Goal: Information Seeking & Learning: Check status

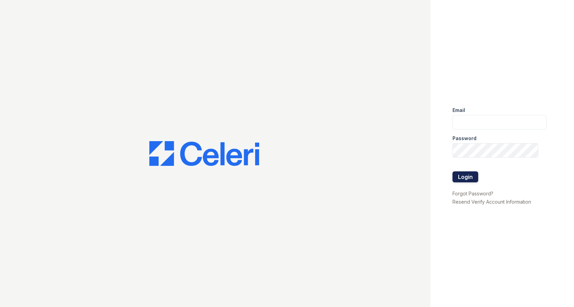
type input "Arrivesilverspring@trinity-pm.com"
click at [470, 176] on button "Login" at bounding box center [466, 176] width 26 height 11
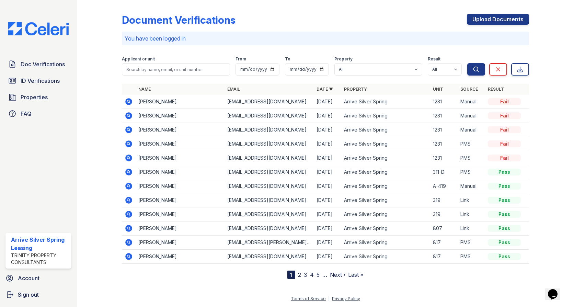
click at [125, 101] on icon at bounding box center [129, 102] width 8 height 8
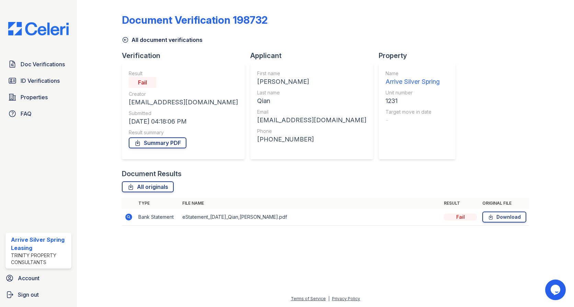
drag, startPoint x: 203, startPoint y: 215, endPoint x: 172, endPoint y: 215, distance: 31.3
click at [203, 215] on td "eStatement_[DATE]_Qian,[PERSON_NAME].pdf" at bounding box center [311, 217] width 262 height 17
click at [132, 218] on icon at bounding box center [129, 217] width 8 height 8
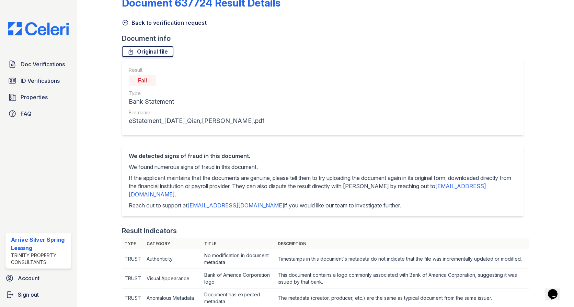
scroll to position [34, 0]
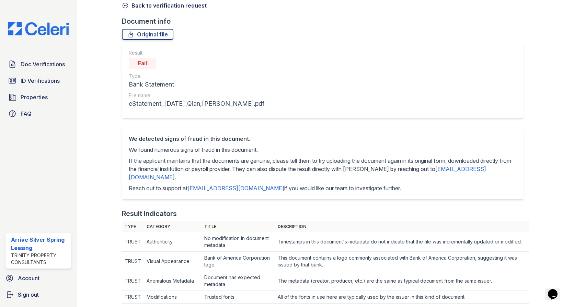
click at [126, 5] on icon at bounding box center [125, 5] width 7 height 7
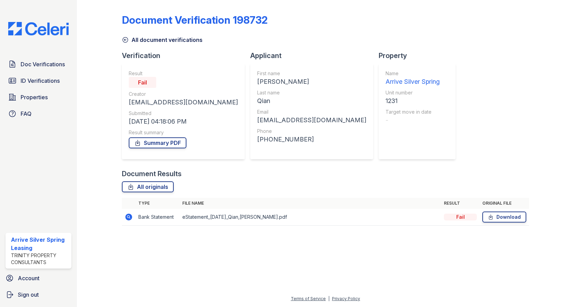
click at [126, 39] on icon at bounding box center [125, 39] width 7 height 7
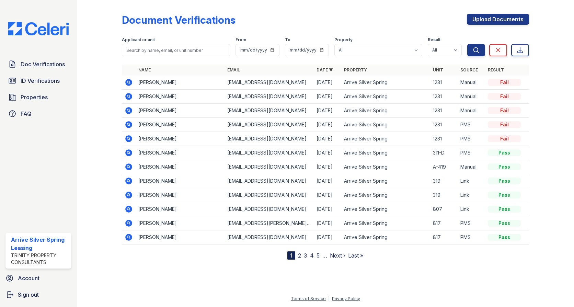
click at [127, 122] on icon at bounding box center [128, 124] width 7 height 7
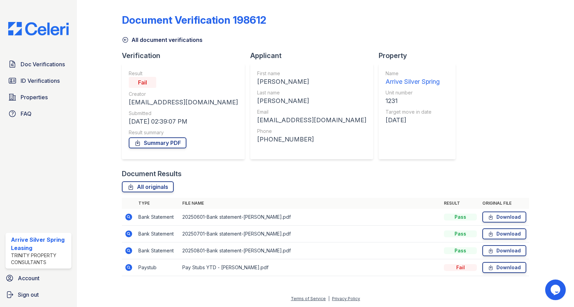
click at [126, 265] on icon at bounding box center [129, 267] width 8 height 8
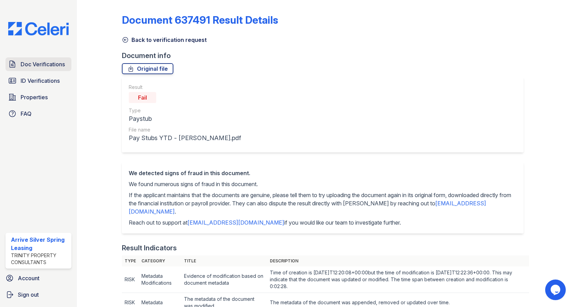
click at [43, 67] on span "Doc Verifications" at bounding box center [43, 64] width 44 height 8
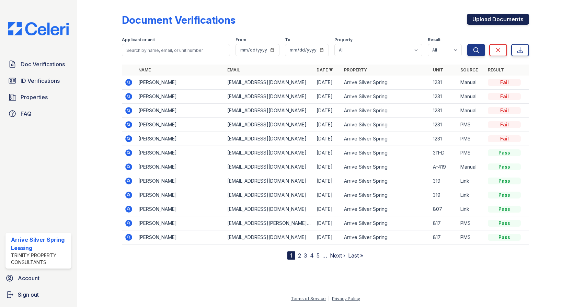
click at [500, 20] on link "Upload Documents" at bounding box center [498, 19] width 62 height 11
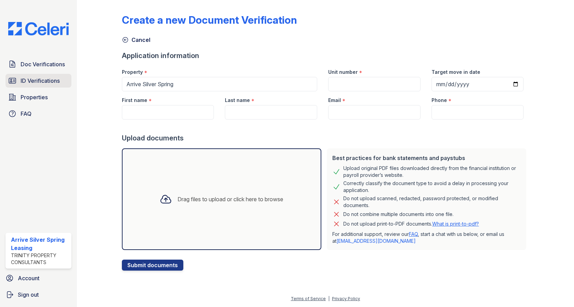
click at [48, 79] on span "ID Verifications" at bounding box center [40, 81] width 39 height 8
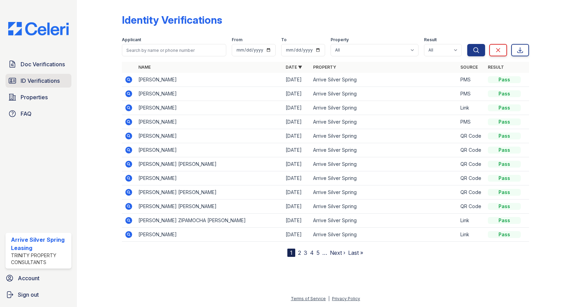
click at [46, 81] on span "ID Verifications" at bounding box center [40, 81] width 39 height 8
click at [31, 96] on span "Properties" at bounding box center [34, 97] width 27 height 8
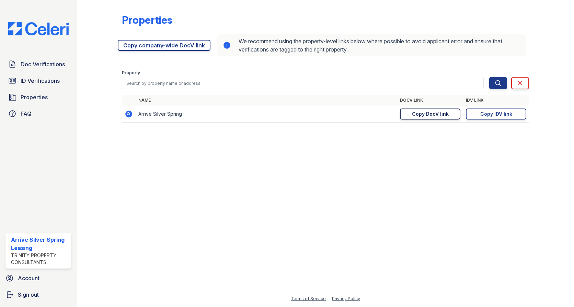
click at [432, 115] on div "Copy DocV link" at bounding box center [430, 114] width 37 height 7
click at [482, 113] on div "Copy IDV link" at bounding box center [496, 114] width 32 height 7
click at [45, 66] on span "Doc Verifications" at bounding box center [43, 64] width 44 height 8
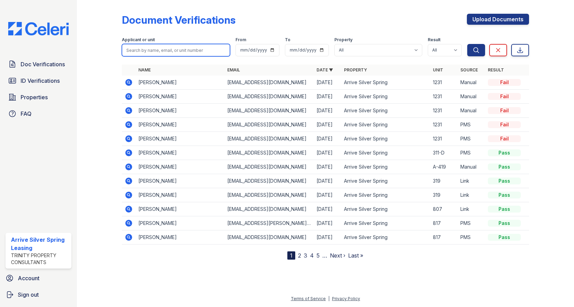
click at [158, 55] on input "search" at bounding box center [176, 50] width 108 height 12
type input "jaleel"
click at [472, 42] on span "Search" at bounding box center [476, 39] width 21 height 7
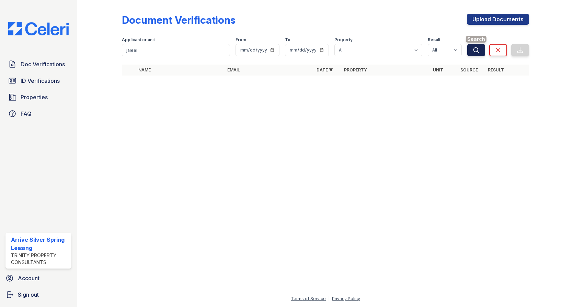
drag, startPoint x: 486, startPoint y: 49, endPoint x: 474, endPoint y: 51, distance: 12.8
click at [483, 50] on div "Search Clear Export" at bounding box center [498, 45] width 62 height 22
click at [474, 50] on icon "submit" at bounding box center [476, 50] width 7 height 7
drag, startPoint x: 143, startPoint y: 50, endPoint x: 74, endPoint y: 46, distance: 68.8
click at [75, 46] on div "Doc Verifications ID Verifications Properties FAQ Arrive Silver Spring Leasing …" at bounding box center [287, 153] width 574 height 307
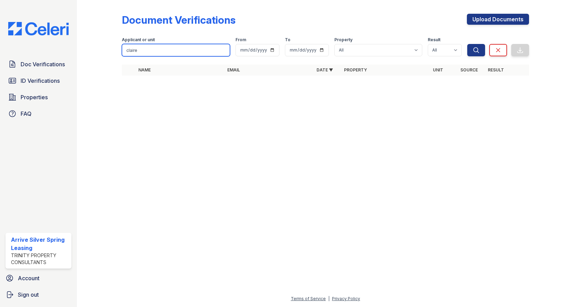
type input "claire"
click at [467, 44] on button "Search" at bounding box center [476, 50] width 18 height 12
click at [477, 53] on icon "submit" at bounding box center [476, 50] width 7 height 7
drag, startPoint x: 369, startPoint y: 132, endPoint x: 414, endPoint y: 104, distance: 52.7
click at [369, 132] on div at bounding box center [325, 193] width 475 height 201
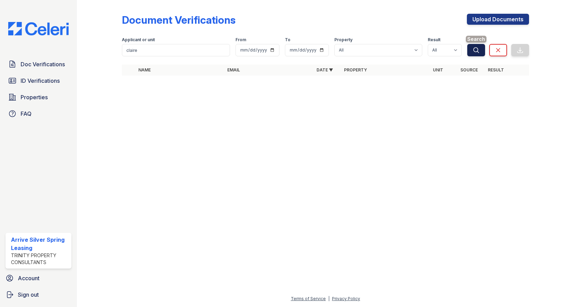
click at [480, 47] on button "Search" at bounding box center [476, 50] width 18 height 12
click at [51, 65] on span "Doc Verifications" at bounding box center [43, 64] width 44 height 8
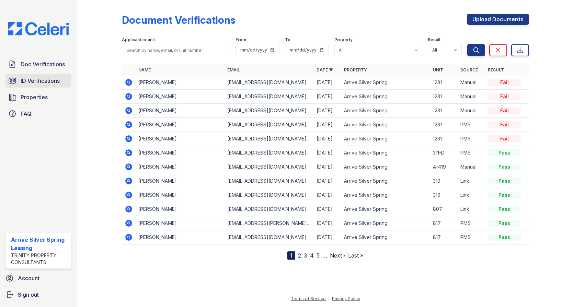
click at [45, 82] on span "ID Verifications" at bounding box center [40, 81] width 39 height 8
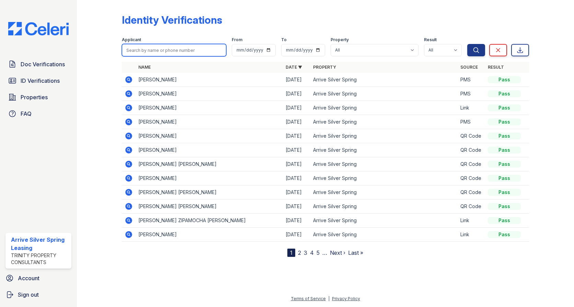
click at [154, 52] on input "search" at bounding box center [174, 50] width 104 height 12
type input "v"
type input "claire"
click at [467, 44] on button "Search" at bounding box center [476, 50] width 18 height 12
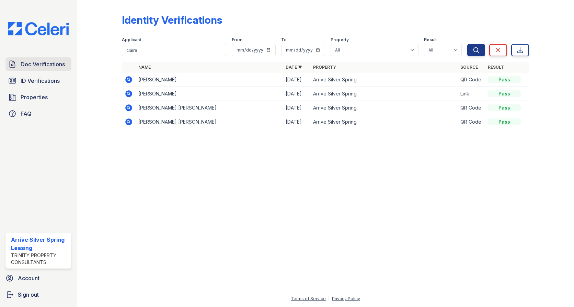
click at [37, 64] on span "Doc Verifications" at bounding box center [43, 64] width 44 height 8
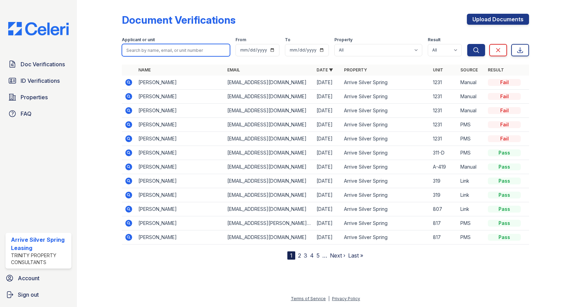
click at [148, 50] on input "search" at bounding box center [176, 50] width 108 height 12
type input "claira"
click at [467, 44] on button "Search" at bounding box center [476, 50] width 18 height 12
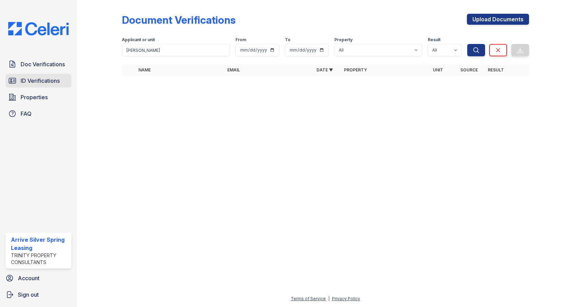
click at [24, 82] on span "ID Verifications" at bounding box center [40, 81] width 39 height 8
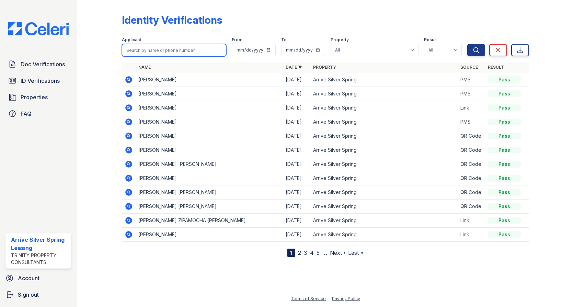
click at [136, 49] on input "search" at bounding box center [174, 50] width 104 height 12
type input "claira"
click at [467, 44] on button "Search" at bounding box center [476, 50] width 18 height 12
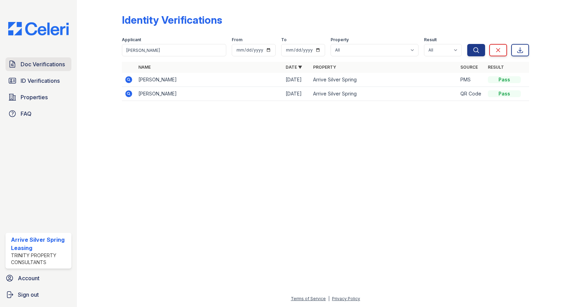
click at [39, 64] on span "Doc Verifications" at bounding box center [43, 64] width 44 height 8
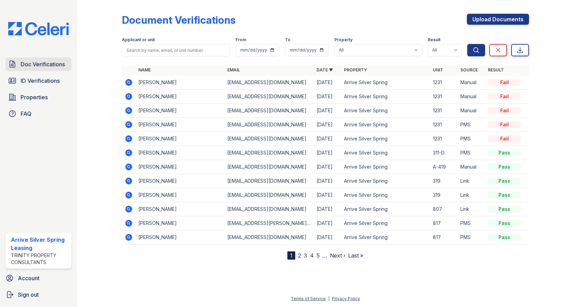
click at [58, 65] on span "Doc Verifications" at bounding box center [43, 64] width 44 height 8
click at [87, 42] on div "Document Verifications Upload Documents Filter Applicant or unit From To Proper…" at bounding box center [325, 153] width 497 height 307
type input "keisha"
click at [467, 44] on button "Search" at bounding box center [476, 50] width 18 height 12
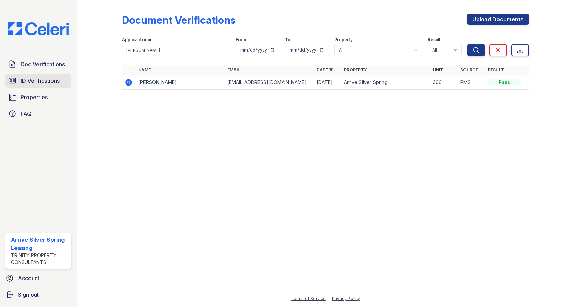
click at [55, 77] on span "ID Verifications" at bounding box center [40, 81] width 39 height 8
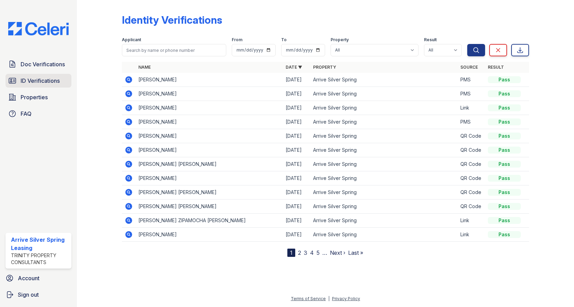
click at [35, 80] on span "ID Verifications" at bounding box center [40, 81] width 39 height 8
click at [145, 48] on input "search" at bounding box center [174, 50] width 104 height 12
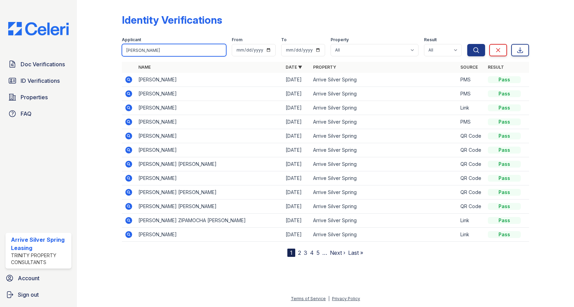
type input "Camilo"
click at [467, 44] on button "Search" at bounding box center [476, 50] width 18 height 12
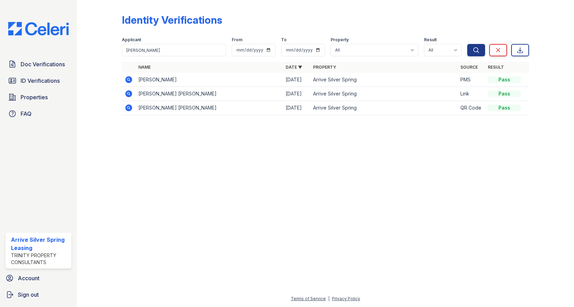
click at [126, 77] on icon at bounding box center [129, 80] width 8 height 8
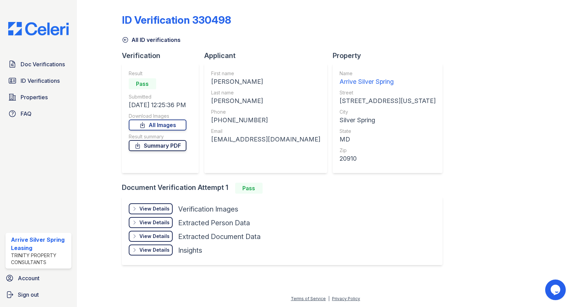
click at [166, 147] on link "Summary PDF" at bounding box center [158, 145] width 58 height 11
click at [35, 69] on link "Doc Verifications" at bounding box center [38, 64] width 66 height 14
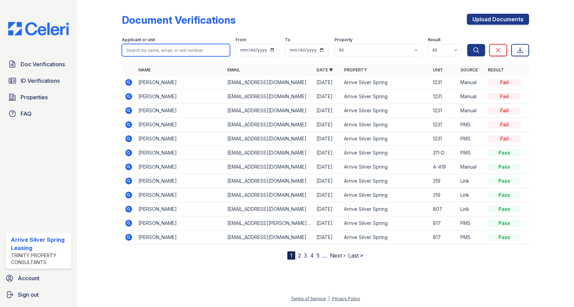
click at [153, 48] on input "search" at bounding box center [176, 50] width 108 height 12
click at [128, 152] on icon at bounding box center [128, 152] width 2 height 2
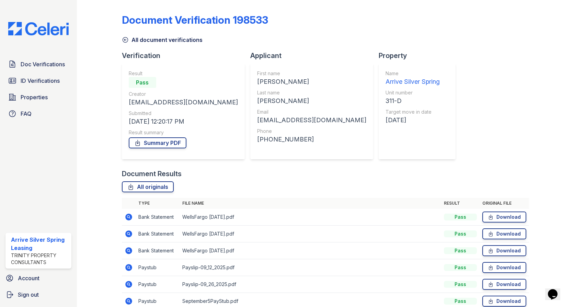
scroll to position [50, 0]
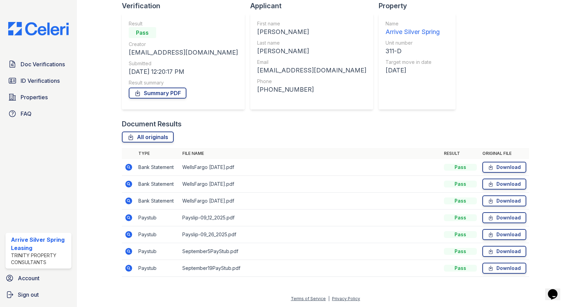
click at [126, 215] on icon at bounding box center [129, 218] width 8 height 8
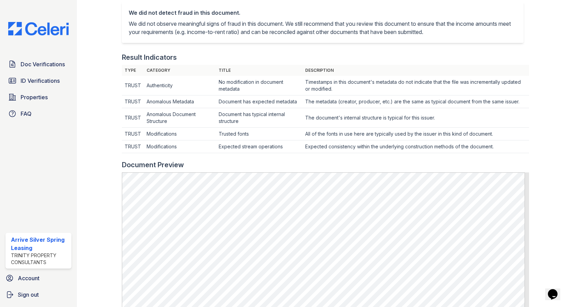
scroll to position [172, 0]
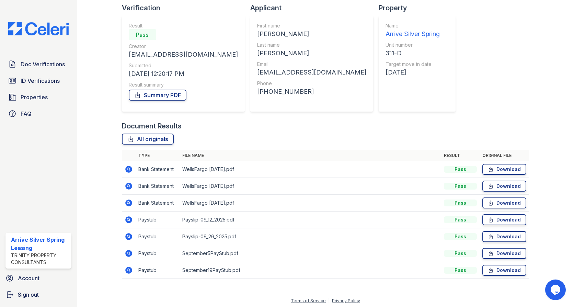
scroll to position [50, 0]
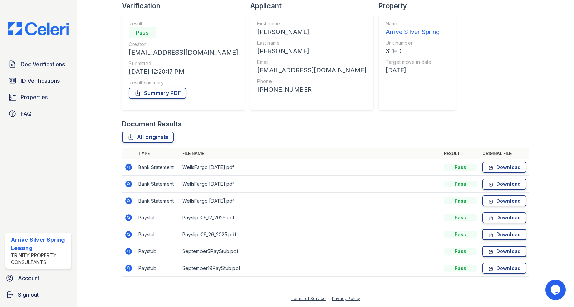
click at [126, 234] on icon at bounding box center [128, 234] width 7 height 7
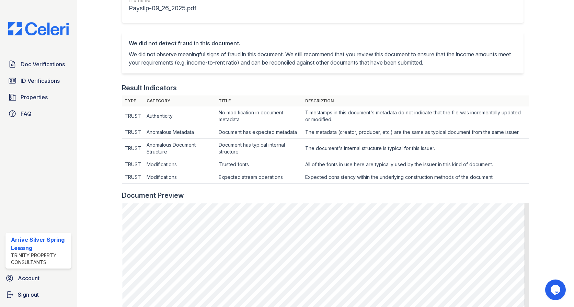
scroll to position [172, 0]
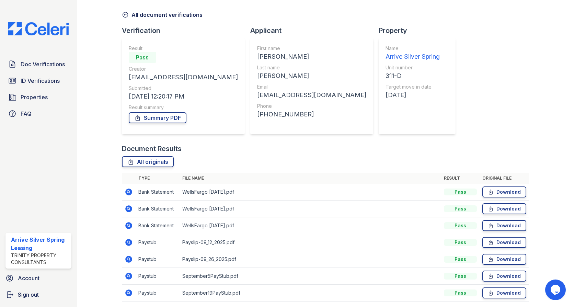
scroll to position [50, 0]
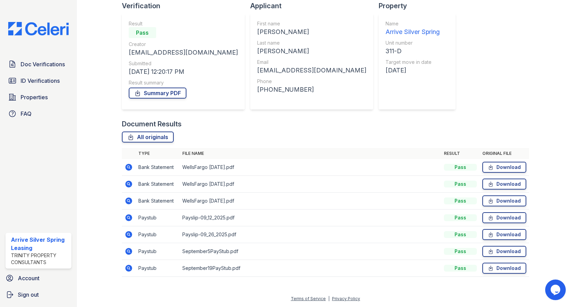
click at [129, 253] on icon at bounding box center [128, 251] width 7 height 7
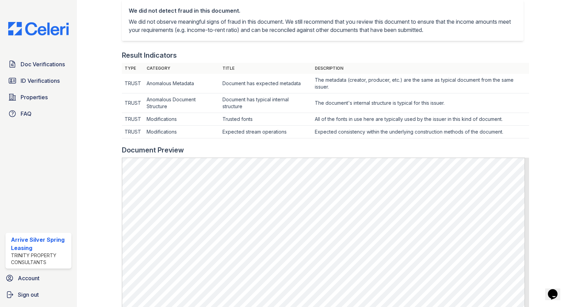
scroll to position [206, 0]
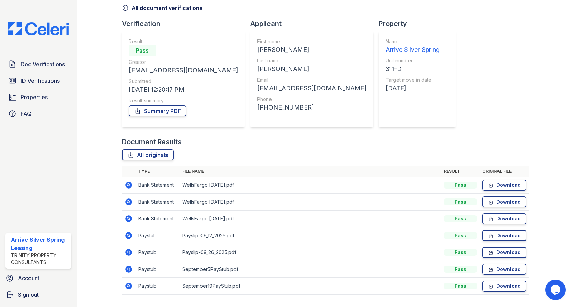
scroll to position [50, 0]
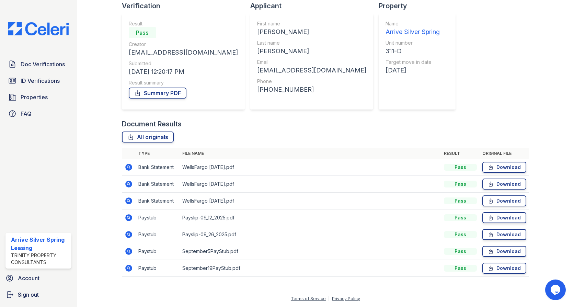
click at [129, 268] on icon at bounding box center [128, 268] width 7 height 7
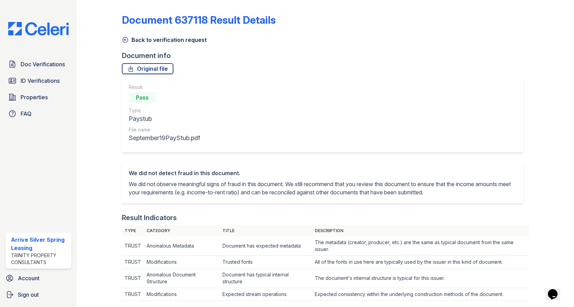
scroll to position [206, 0]
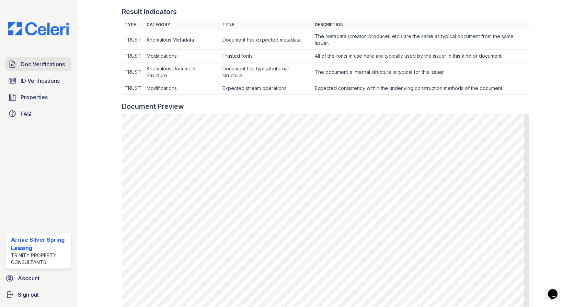
click at [36, 64] on span "Doc Verifications" at bounding box center [43, 64] width 44 height 8
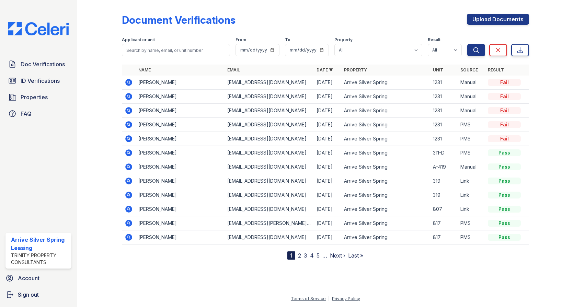
click at [129, 137] on icon at bounding box center [129, 139] width 8 height 8
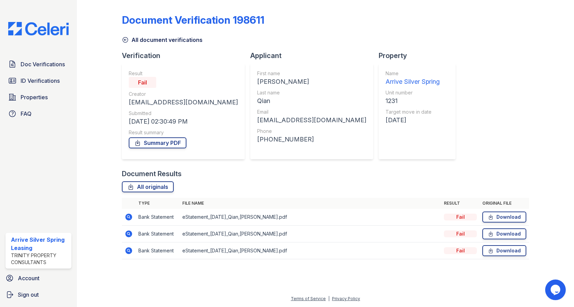
click at [126, 39] on icon at bounding box center [125, 39] width 7 height 7
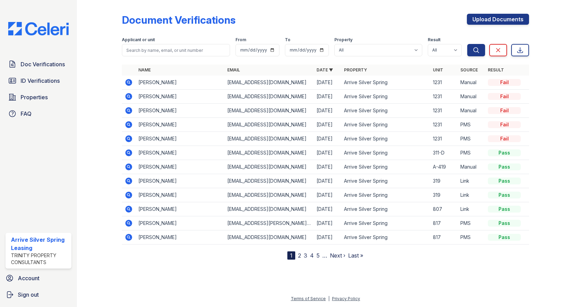
click at [126, 124] on icon at bounding box center [128, 124] width 7 height 7
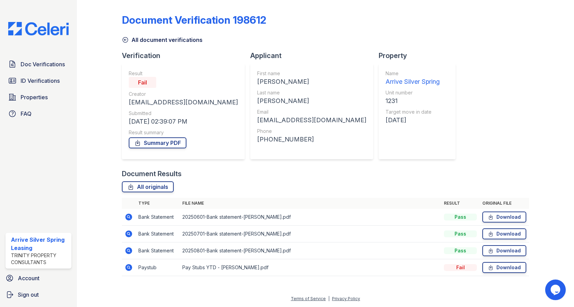
click at [125, 42] on icon at bounding box center [125, 39] width 5 height 5
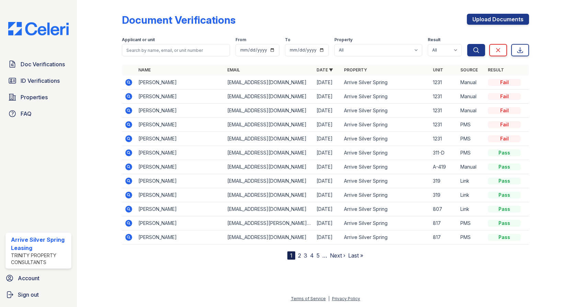
click at [129, 111] on icon at bounding box center [129, 110] width 8 height 8
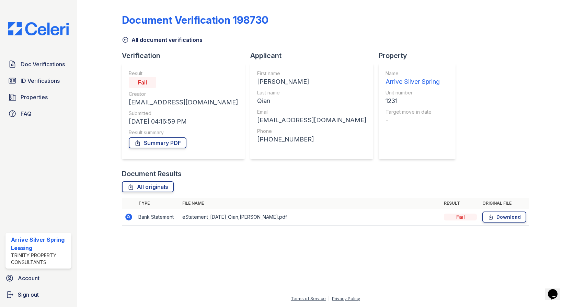
click at [127, 41] on icon at bounding box center [125, 39] width 7 height 7
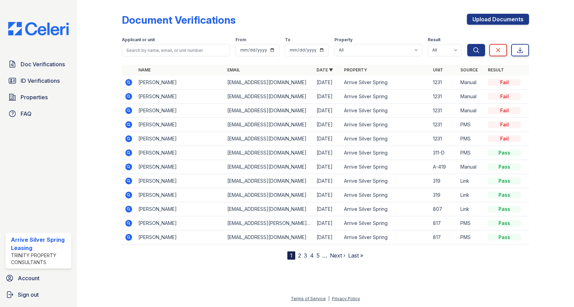
click at [130, 96] on icon at bounding box center [128, 96] width 7 height 7
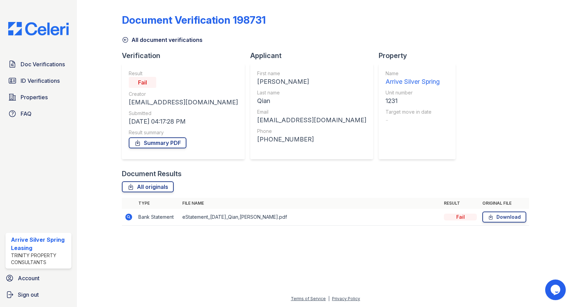
click at [125, 41] on icon at bounding box center [125, 39] width 7 height 7
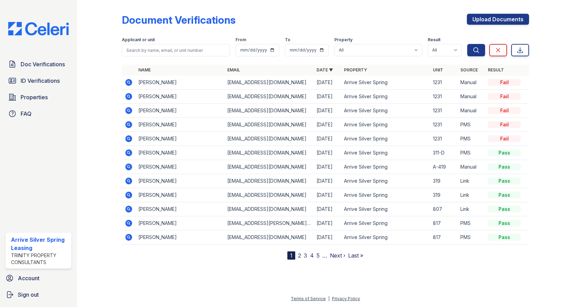
click at [127, 81] on icon at bounding box center [129, 82] width 8 height 8
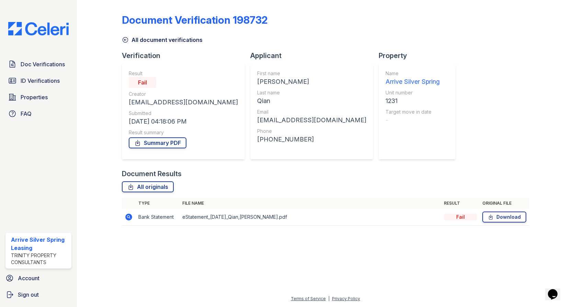
click at [128, 38] on icon at bounding box center [125, 39] width 7 height 7
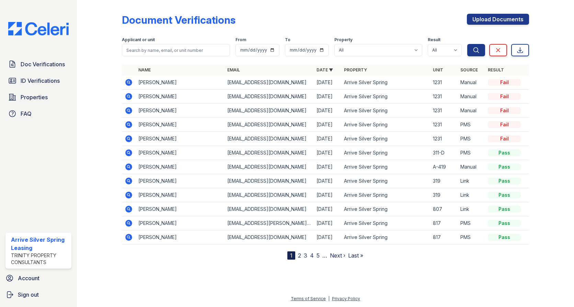
click at [129, 122] on icon at bounding box center [128, 124] width 7 height 7
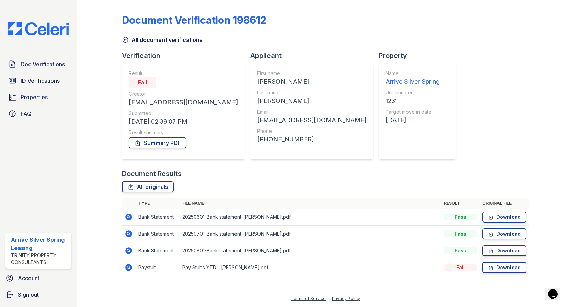
click at [128, 268] on icon at bounding box center [128, 267] width 2 height 2
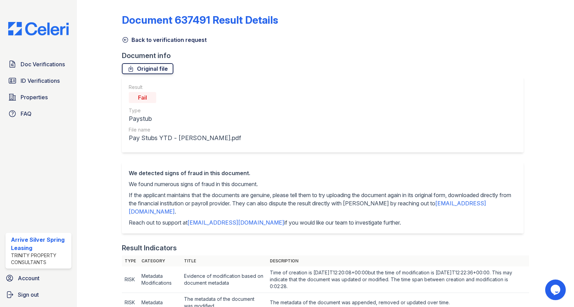
click at [141, 67] on link "Original file" at bounding box center [148, 68] width 52 height 11
click at [35, 64] on span "Doc Verifications" at bounding box center [43, 64] width 44 height 8
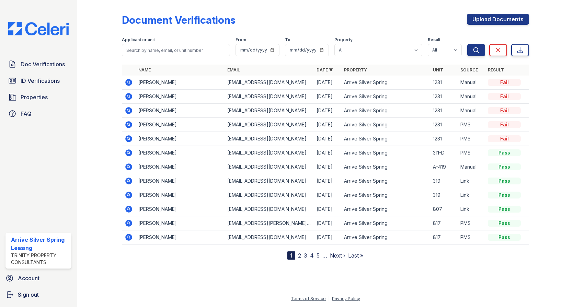
click at [157, 60] on div at bounding box center [325, 60] width 407 height 3
click at [156, 53] on input "search" at bounding box center [176, 50] width 108 height 12
type input "[PERSON_NAME]"
click at [467, 44] on button "Search" at bounding box center [476, 50] width 18 height 12
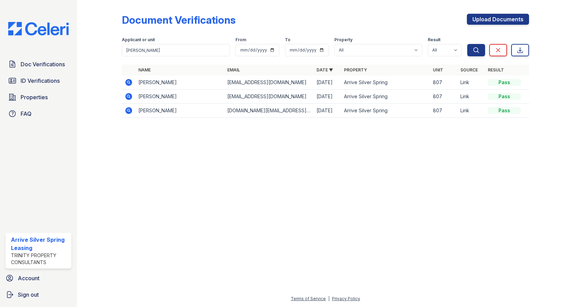
click at [127, 111] on icon at bounding box center [128, 110] width 7 height 7
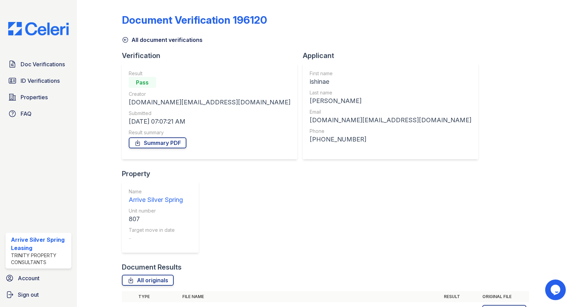
scroll to position [33, 0]
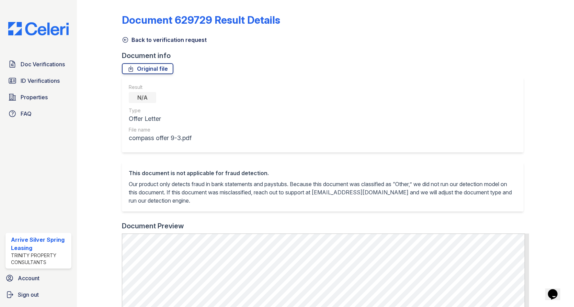
click at [124, 40] on icon at bounding box center [125, 39] width 5 height 5
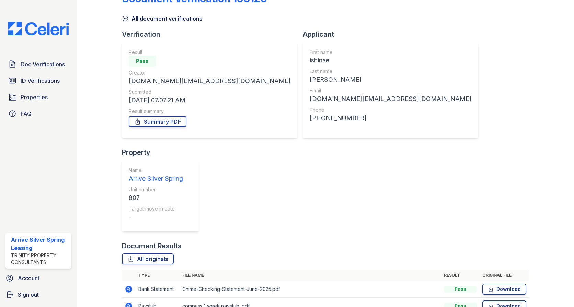
scroll to position [33, 0]
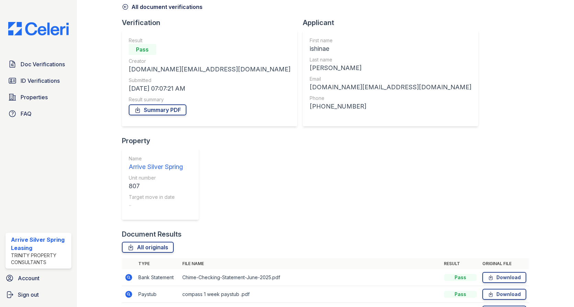
click at [127, 293] on icon at bounding box center [128, 294] width 2 height 2
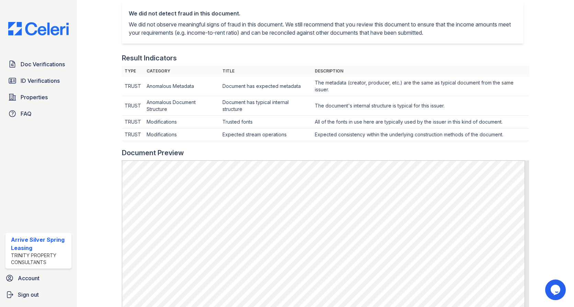
scroll to position [172, 0]
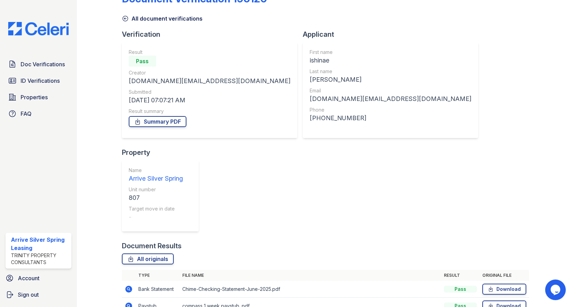
scroll to position [33, 0]
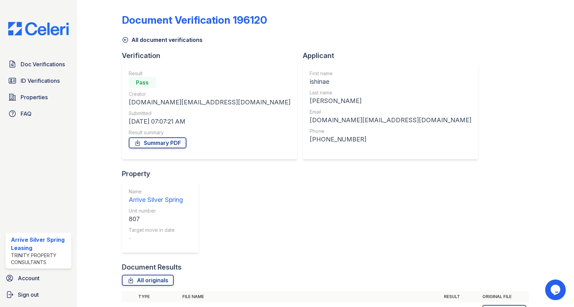
scroll to position [33, 0]
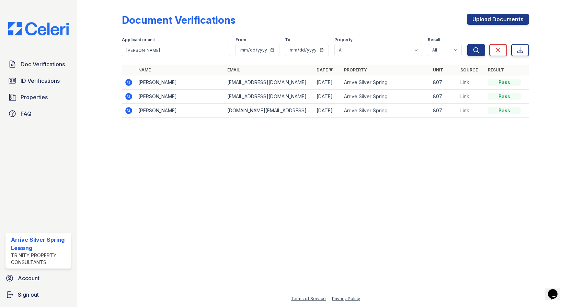
click at [128, 96] on icon at bounding box center [128, 96] width 2 height 2
click at [132, 83] on icon at bounding box center [129, 82] width 8 height 8
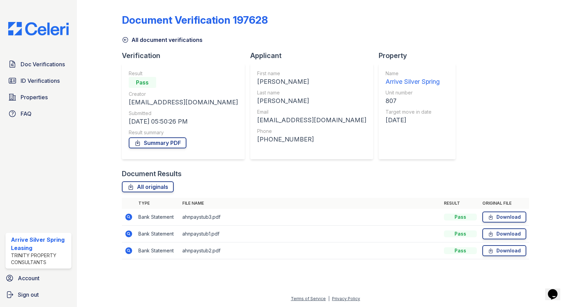
click at [127, 215] on icon at bounding box center [128, 217] width 7 height 7
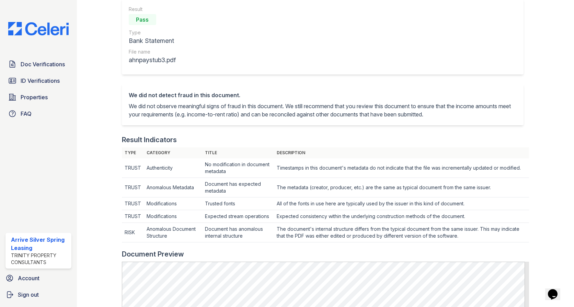
scroll to position [172, 0]
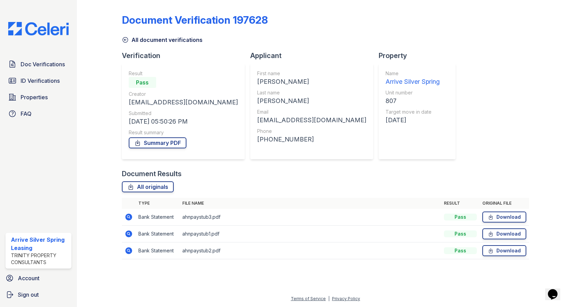
click at [127, 232] on icon at bounding box center [128, 233] width 7 height 7
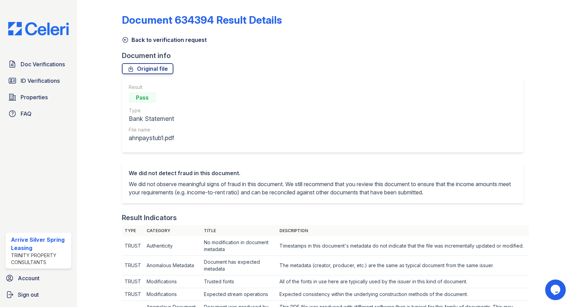
click at [127, 40] on icon at bounding box center [125, 39] width 7 height 7
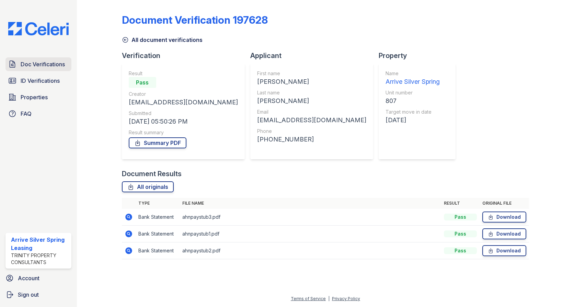
click at [36, 63] on span "Doc Verifications" at bounding box center [43, 64] width 44 height 8
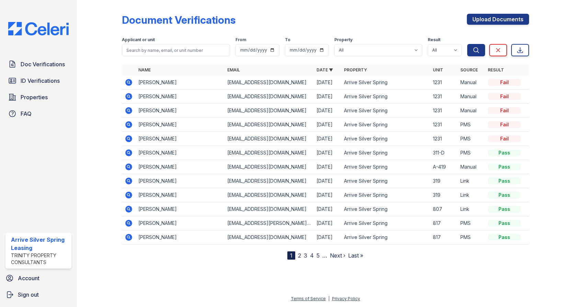
click at [128, 83] on icon at bounding box center [129, 82] width 8 height 8
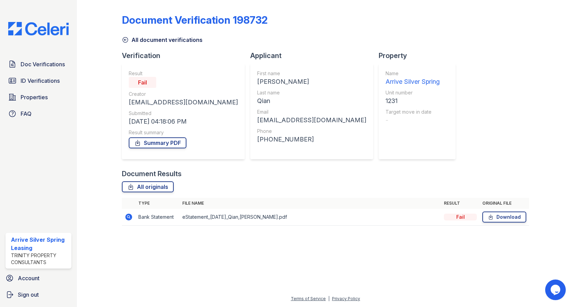
click at [130, 219] on icon at bounding box center [128, 217] width 7 height 7
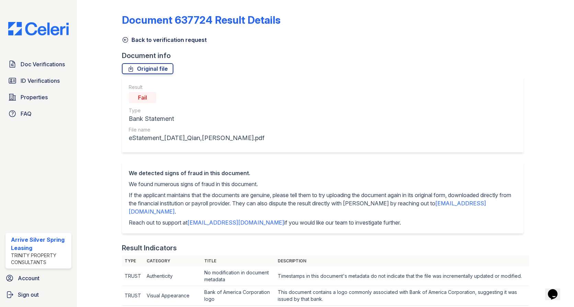
drag, startPoint x: 251, startPoint y: 223, endPoint x: 191, endPoint y: 213, distance: 61.3
click at [190, 214] on div "We detected signs of fraud in this document. We found numerous signs of fraud i…" at bounding box center [323, 198] width 388 height 58
drag, startPoint x: 191, startPoint y: 213, endPoint x: 210, endPoint y: 212, distance: 19.2
click at [210, 212] on p "If the applicant maintains that the documents are genuine, please tell them to …" at bounding box center [323, 203] width 388 height 25
drag, startPoint x: 198, startPoint y: 211, endPoint x: 127, endPoint y: 213, distance: 70.8
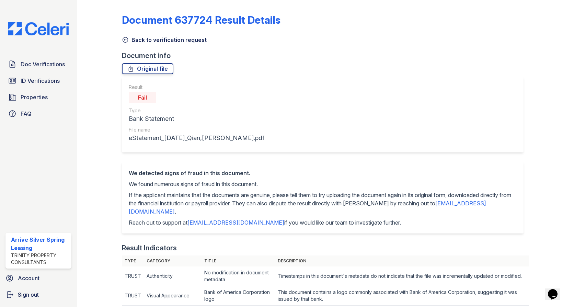
click at [127, 213] on div "We detected signs of fraud in this document. We found numerous signs of fraud i…" at bounding box center [323, 197] width 402 height 71
copy p "[EMAIL_ADDRESS][DOMAIN_NAME] ."
